Goal: Information Seeking & Learning: Learn about a topic

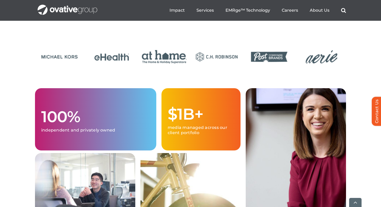
scroll to position [1259, 0]
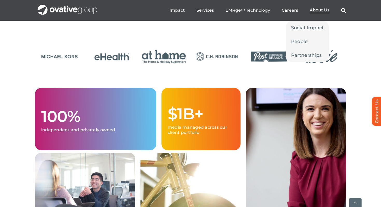
click at [316, 13] on li "About Us Social Impact People Partnerships" at bounding box center [320, 11] width 20 height 6
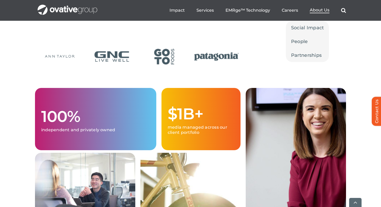
click at [316, 12] on span "About Us" at bounding box center [320, 10] width 20 height 5
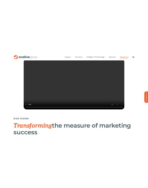
scroll to position [146, 0]
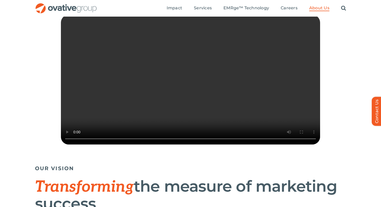
click at [214, 85] on video "Sorry, your browser doesn't support embedded videos." at bounding box center [190, 80] width 259 height 130
click at [156, 103] on video "Sorry, your browser doesn't support embedded videos." at bounding box center [190, 80] width 259 height 130
click at [148, 103] on video "Sorry, your browser doesn't support embedded videos." at bounding box center [190, 80] width 259 height 130
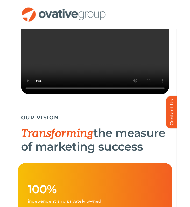
scroll to position [140, 0]
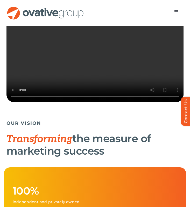
click at [114, 68] on video "Sorry, your browser doesn't support embedded videos." at bounding box center [94, 58] width 177 height 89
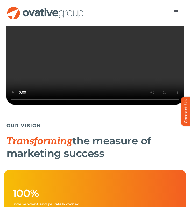
scroll to position [137, 0]
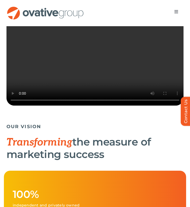
click at [106, 76] on video "Sorry, your browser doesn't support embedded videos." at bounding box center [94, 61] width 177 height 89
click at [144, 89] on video "Sorry, your browser doesn't support embedded videos." at bounding box center [94, 61] width 177 height 89
click at [137, 70] on video "Sorry, your browser doesn't support embedded videos." at bounding box center [94, 61] width 177 height 89
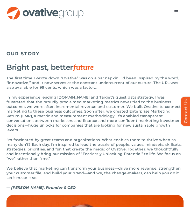
scroll to position [0, 0]
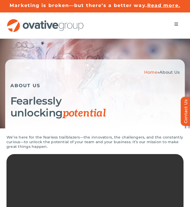
click at [175, 24] on span "Menu" at bounding box center [176, 24] width 4 height 4
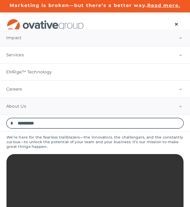
click at [23, 42] on link "Impact" at bounding box center [95, 37] width 190 height 17
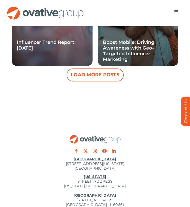
scroll to position [826, 0]
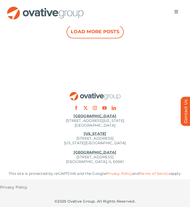
click at [177, 11] on span "Menu" at bounding box center [176, 12] width 4 height 4
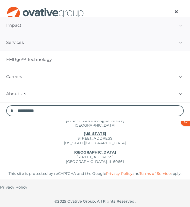
click at [178, 43] on button "Open submenu of Services" at bounding box center [180, 42] width 19 height 17
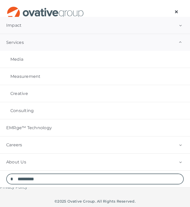
click at [46, 44] on link "Services" at bounding box center [95, 42] width 190 height 17
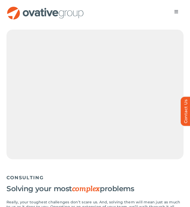
scroll to position [969, 0]
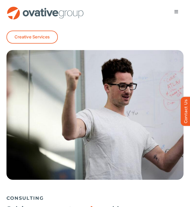
click at [175, 11] on span "Menu" at bounding box center [176, 12] width 4 height 4
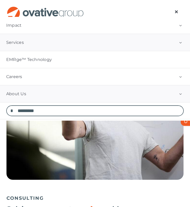
click at [23, 95] on span "About Us" at bounding box center [16, 93] width 20 height 5
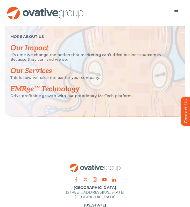
scroll to position [1141, 0]
